Goal: Task Accomplishment & Management: Use online tool/utility

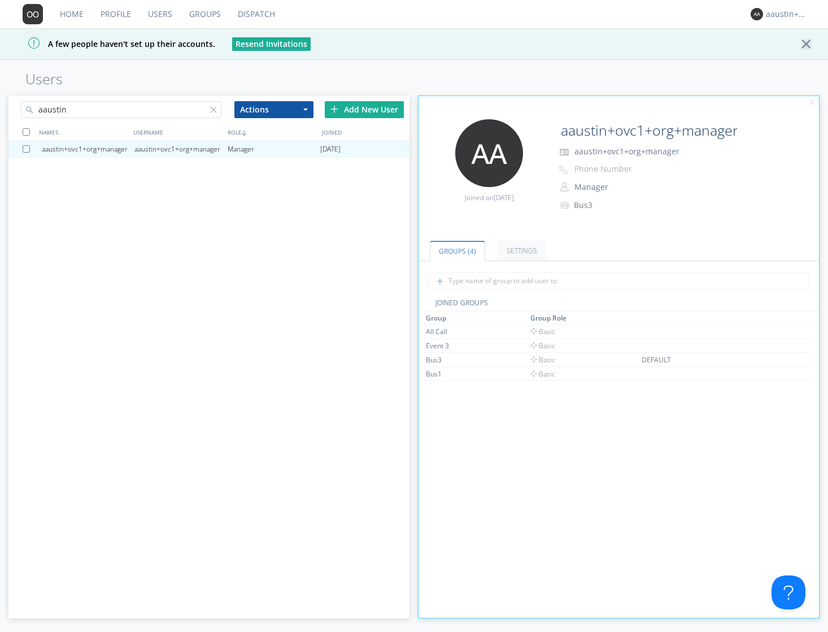
click at [245, 17] on link "Dispatch" at bounding box center [256, 14] width 54 height 28
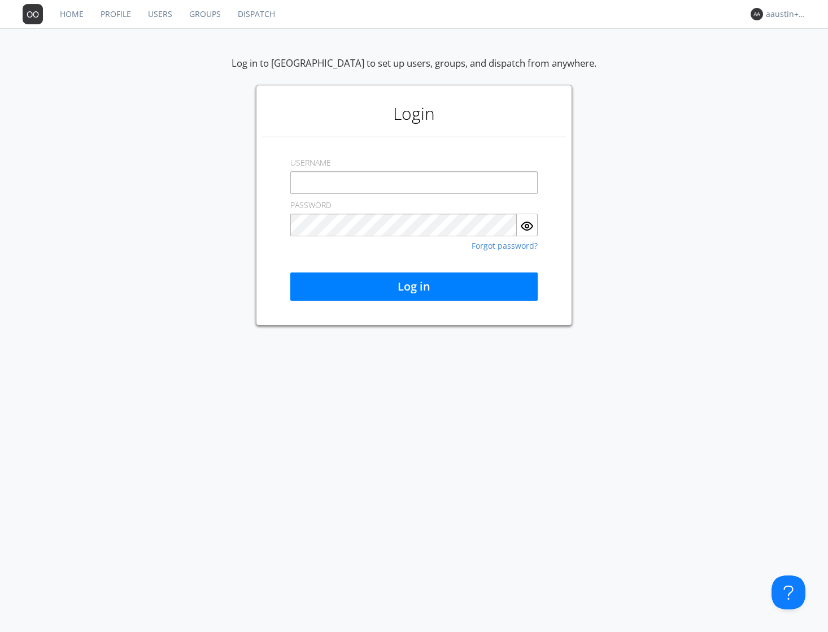
click at [323, 182] on input "text" at bounding box center [413, 182] width 247 height 23
type input "o"
type input "[EMAIL_ADDRESS][DOMAIN_NAME]"
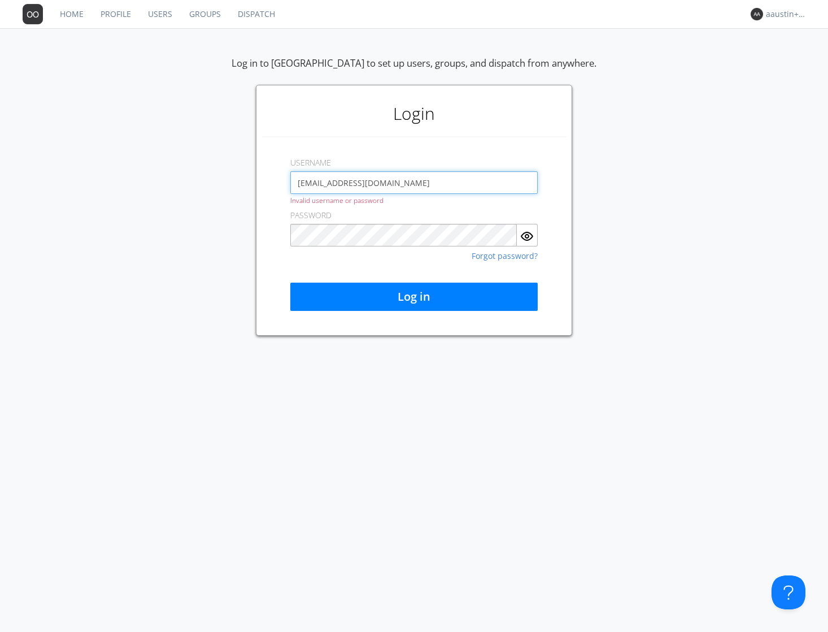
click at [362, 182] on input "[EMAIL_ADDRESS][DOMAIN_NAME]" at bounding box center [413, 182] width 247 height 23
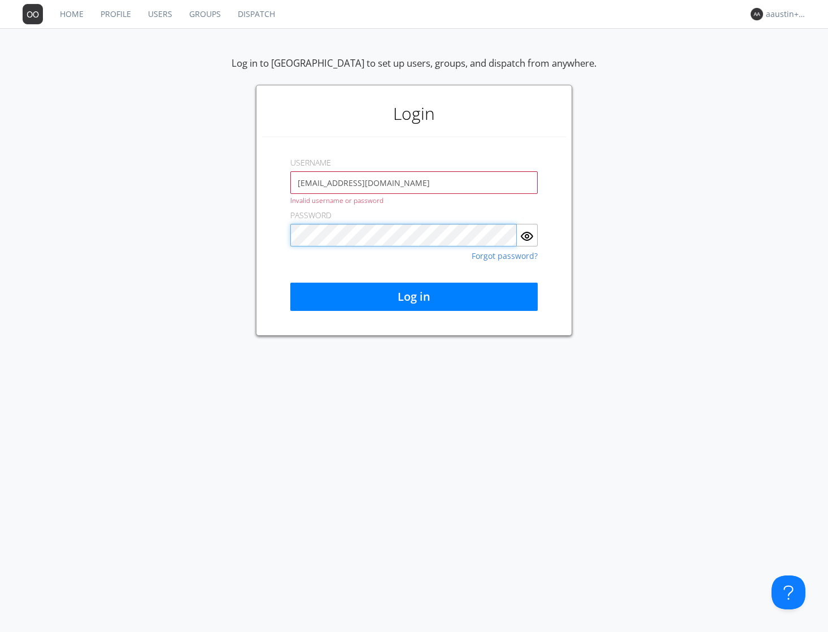
click at [264, 226] on div "Login USERNAME [EMAIL_ADDRESS][DOMAIN_NAME] Invalid username or password PASSWO…" at bounding box center [414, 210] width 316 height 251
